Goal: Transaction & Acquisition: Purchase product/service

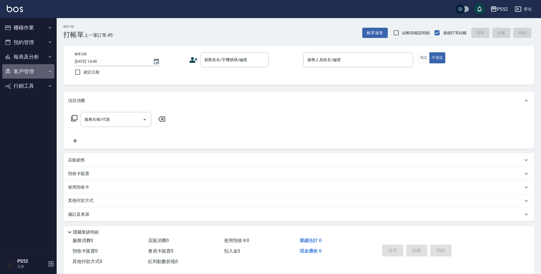
click at [37, 75] on button "客戶管理" at bounding box center [28, 71] width 52 height 15
click at [44, 88] on link "客戶列表" at bounding box center [28, 87] width 52 height 13
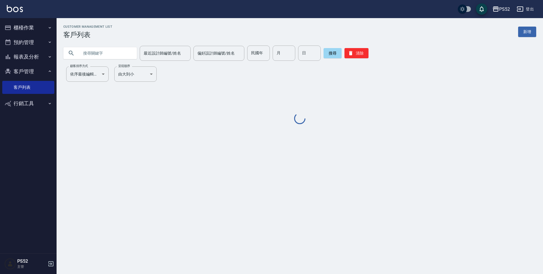
click at [89, 55] on input "text" at bounding box center [105, 53] width 53 height 15
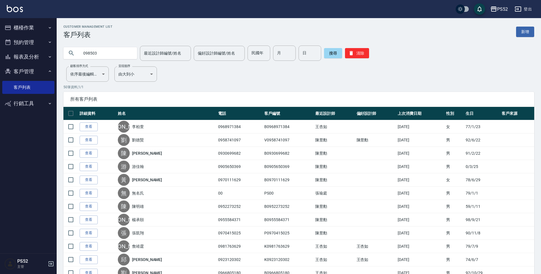
type input "098503"
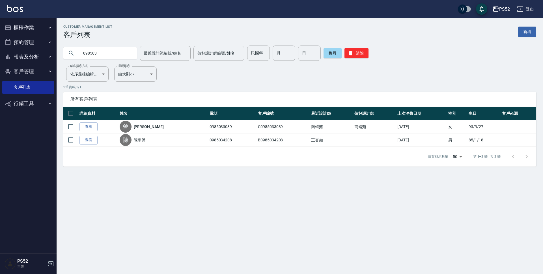
click at [16, 45] on button "預約管理" at bounding box center [28, 42] width 52 height 15
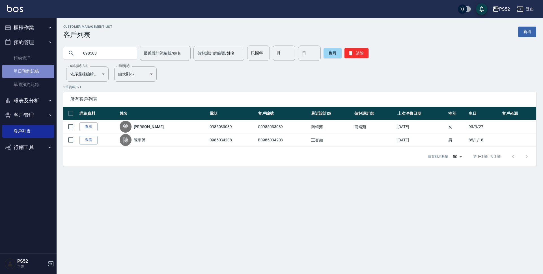
click at [44, 75] on link "單日預約紀錄" at bounding box center [28, 71] width 52 height 13
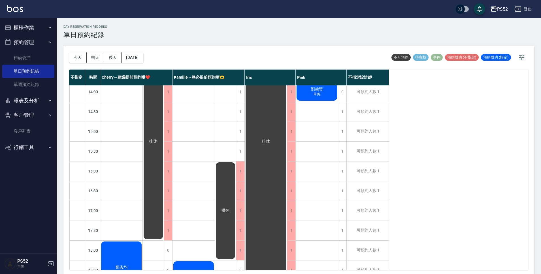
scroll to position [142, 0]
click at [23, 127] on link "客戶列表" at bounding box center [28, 131] width 52 height 13
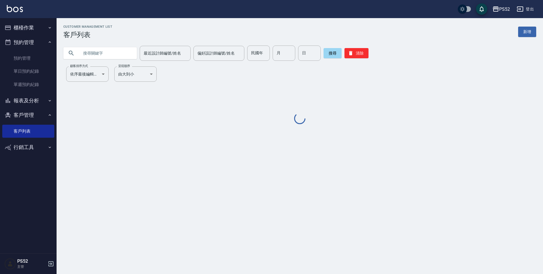
click at [98, 49] on input "text" at bounding box center [105, 53] width 53 height 15
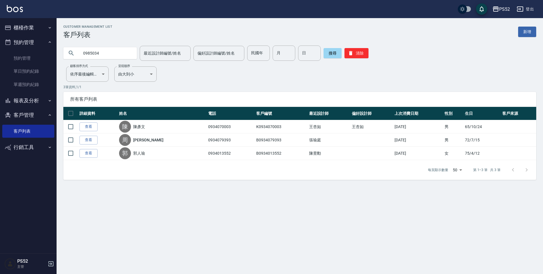
type input "0985034"
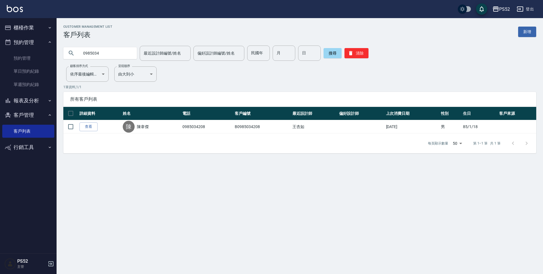
click at [36, 39] on button "預約管理" at bounding box center [28, 42] width 52 height 15
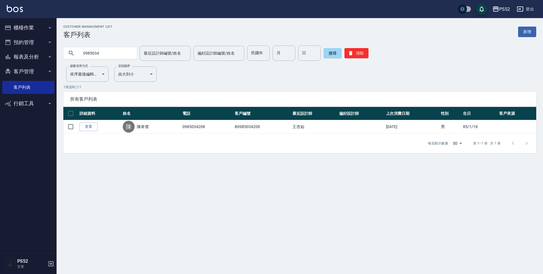
click at [32, 27] on button "櫃檯作業" at bounding box center [28, 27] width 52 height 15
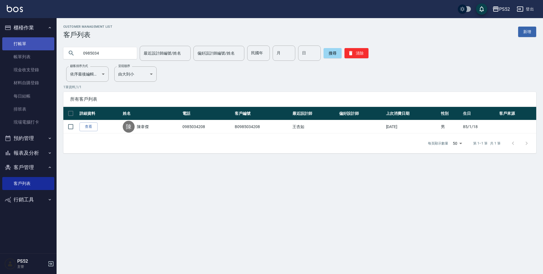
click at [26, 41] on link "打帳單" at bounding box center [28, 43] width 52 height 13
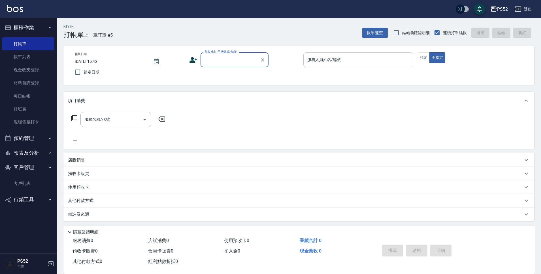
click at [374, 67] on div "服務人員姓名/編號" at bounding box center [358, 59] width 110 height 15
type input "Pink-8"
type button "false"
click at [407, 61] on icon "Clear" at bounding box center [407, 60] width 6 height 6
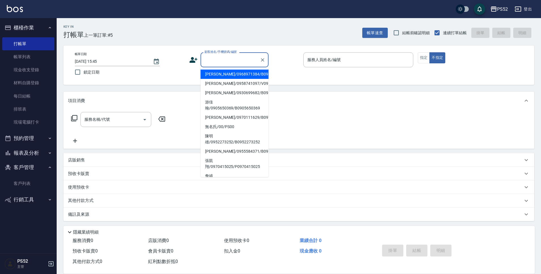
click at [248, 61] on input "顧客姓名/手機號碼/編號" at bounding box center [230, 60] width 54 height 10
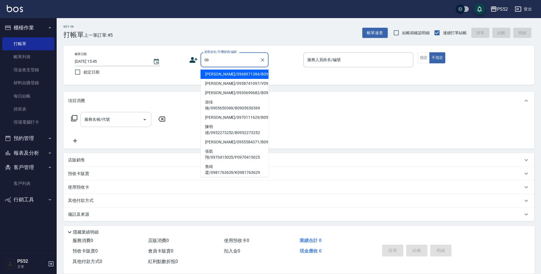
type input "09"
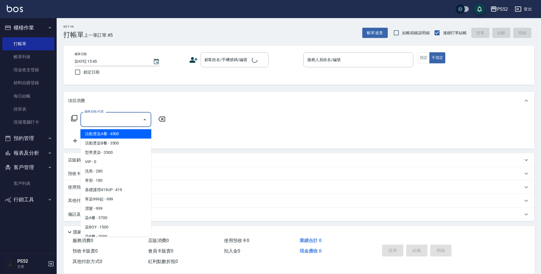
click at [124, 115] on input "服務名稱/代號" at bounding box center [111, 120] width 57 height 10
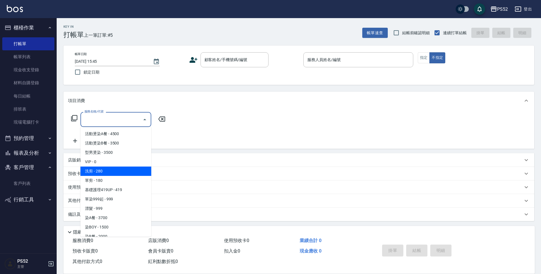
click at [102, 172] on span "洗剪 - 280" at bounding box center [115, 171] width 71 height 9
type input "洗剪(C1)"
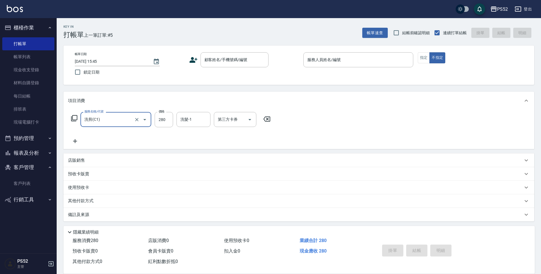
click at [227, 72] on div "帳單日期 [DATE] 15:45 鎖定日期 顧客姓名/手機號碼/編號 顧客姓名/手機號碼/編號 服務人員姓名/編號 服務人員姓名/編號 指定 不指定" at bounding box center [298, 65] width 457 height 26
click at [225, 63] on input "顧客姓名/手機號碼/編號" at bounding box center [230, 60] width 54 height 10
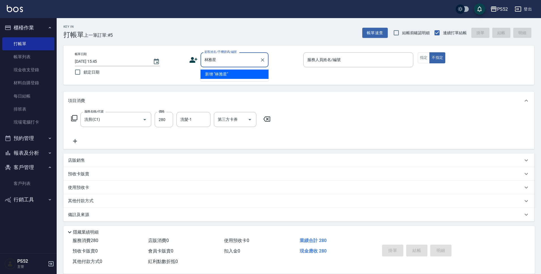
type input "林雅星"
click at [190, 58] on icon at bounding box center [193, 60] width 8 height 8
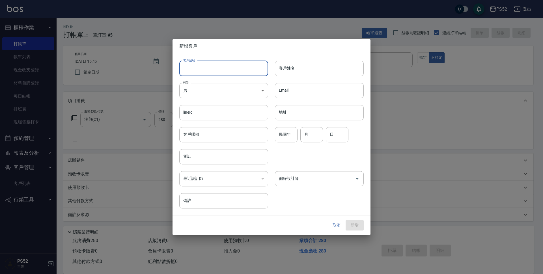
click at [208, 66] on input "客戶編號" at bounding box center [223, 68] width 89 height 15
type input "B0901216430"
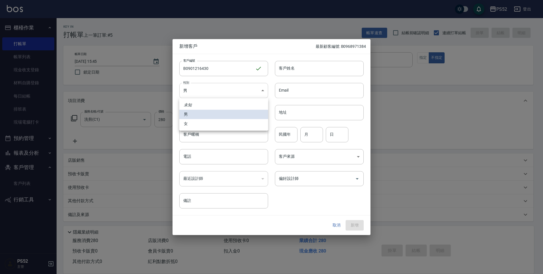
click at [214, 90] on body "PS52 登出 櫃檯作業 打帳單 帳單列表 現金收支登錄 材料自購登錄 每日結帳 排班表 現場電腦打卡 預約管理 預約管理 單日預約紀錄 單週預約紀錄 報表及…" at bounding box center [271, 138] width 543 height 276
click at [202, 123] on li "女" at bounding box center [223, 123] width 89 height 9
type input "[DEMOGRAPHIC_DATA]"
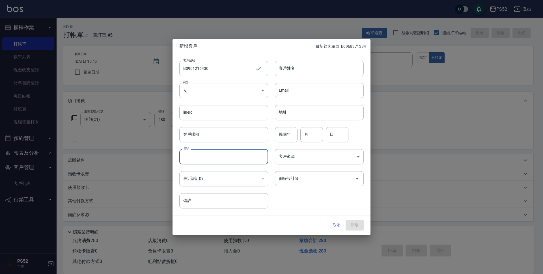
click at [201, 156] on input "電話" at bounding box center [223, 156] width 89 height 15
click at [190, 158] on input "09*01216430" at bounding box center [223, 156] width 89 height 15
click at [215, 161] on input "0901216430" at bounding box center [223, 156] width 89 height 15
type input "0"
type input "0901216430"
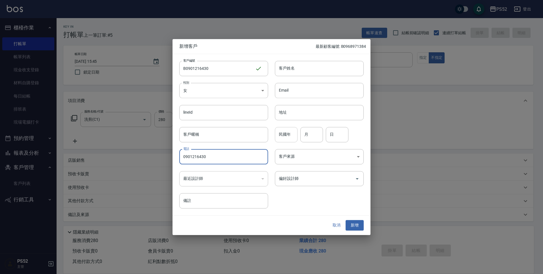
click at [284, 140] on input "民國年" at bounding box center [286, 134] width 23 height 15
type input "74"
type input "10"
type input "19"
click at [289, 66] on input "客戶姓名" at bounding box center [319, 68] width 89 height 15
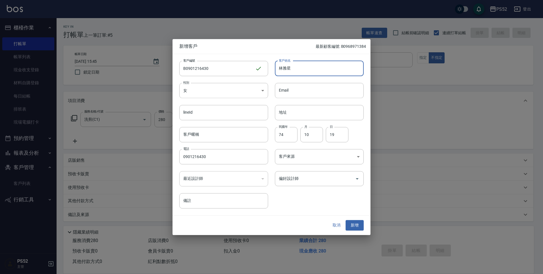
type input "林雅星"
click at [352, 228] on button "新增" at bounding box center [355, 225] width 18 height 10
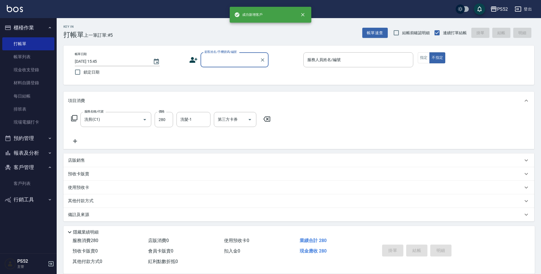
click at [256, 62] on input "顧客姓名/手機號碼/編號" at bounding box center [230, 60] width 54 height 10
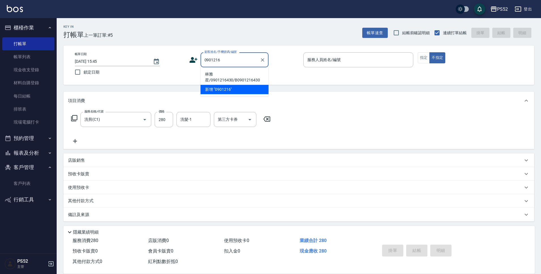
click at [222, 76] on li "林雅星/0901216430/B0901216430" at bounding box center [234, 77] width 68 height 15
type input "林雅星/0901216430/B0901216430"
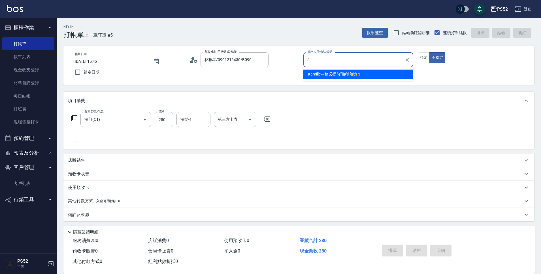
type input "Kamille～務必提前預約唷🫶-3"
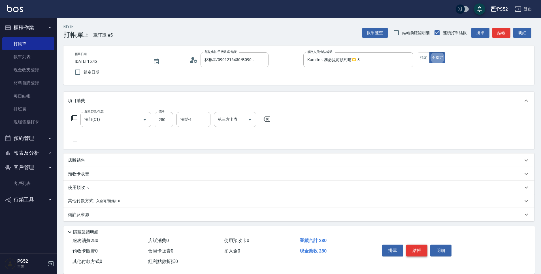
click at [416, 249] on button "結帳" at bounding box center [416, 251] width 21 height 12
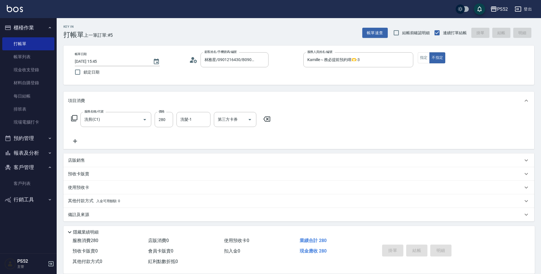
type input "[DATE] 15:46"
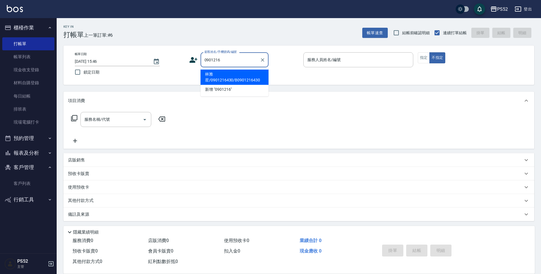
click at [212, 73] on li "林雅星/0901216430/B0901216430" at bounding box center [234, 77] width 68 height 15
type input "林雅星/0901216430/B0901216430"
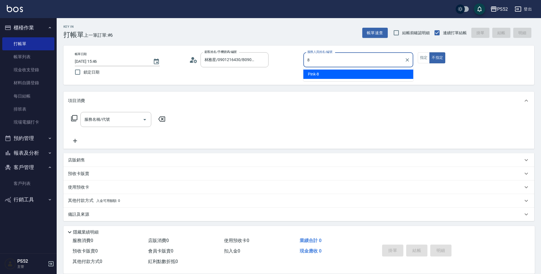
type input "Pink-8"
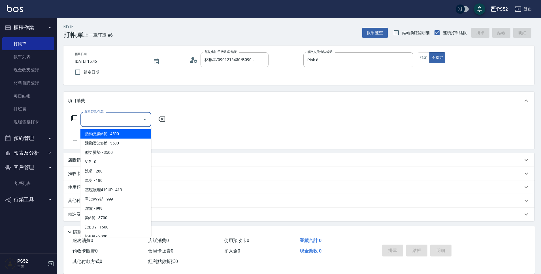
click at [100, 119] on div "服務名稱/代號 服務名稱/代號" at bounding box center [115, 119] width 71 height 15
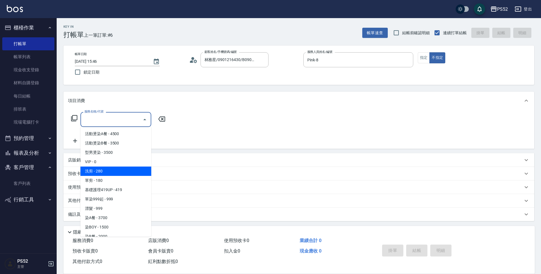
click at [108, 170] on span "洗剪 - 280" at bounding box center [115, 171] width 71 height 9
type input "洗剪(C1)"
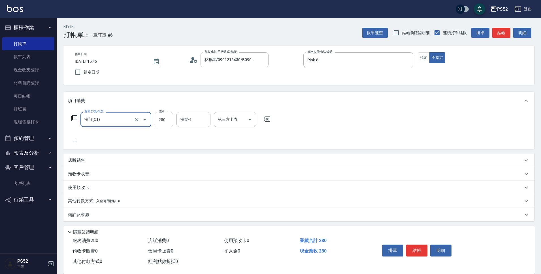
click at [164, 121] on input "280" at bounding box center [164, 119] width 18 height 15
type input "390"
click at [415, 252] on button "結帳" at bounding box center [416, 251] width 21 height 12
